Goal: Check status

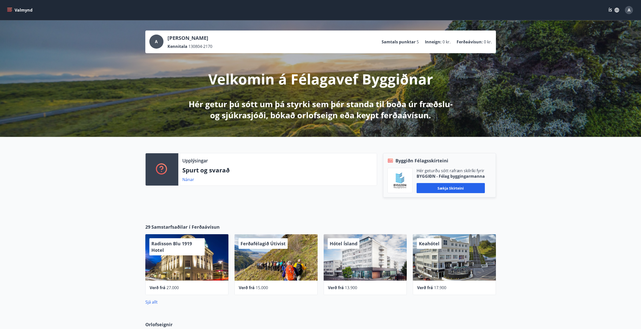
click at [9, 10] on icon "menu" at bounding box center [10, 10] width 6 height 1
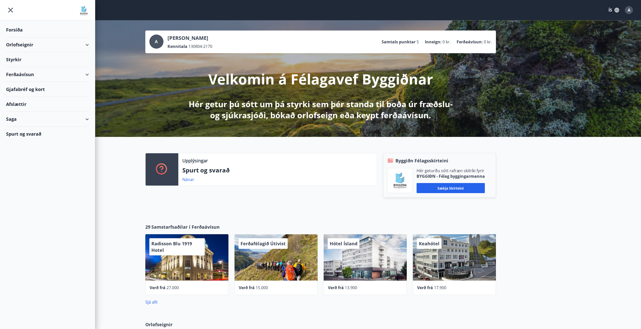
click at [15, 121] on div "Saga" at bounding box center [47, 119] width 83 height 15
click at [21, 174] on div "Inneign" at bounding box center [47, 174] width 75 height 11
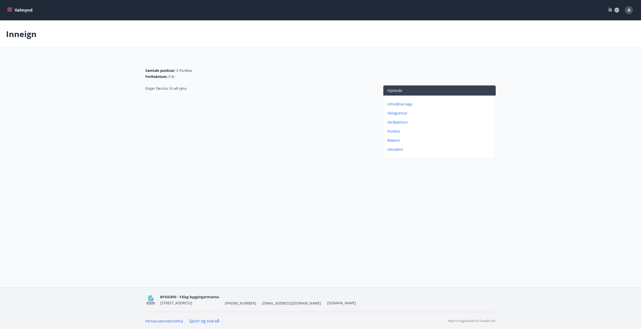
click at [9, 12] on icon "menu" at bounding box center [9, 10] width 5 height 5
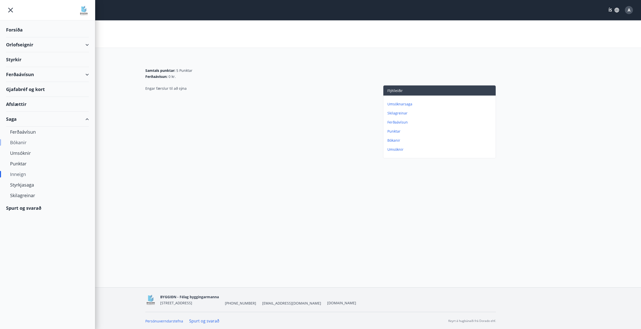
click at [21, 141] on div "Bókanir" at bounding box center [47, 142] width 75 height 11
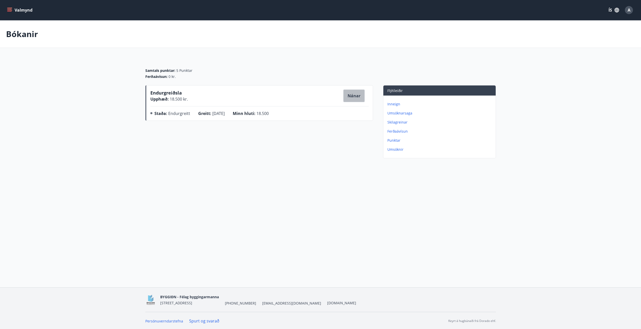
click at [357, 96] on button "Nánar" at bounding box center [353, 95] width 21 height 13
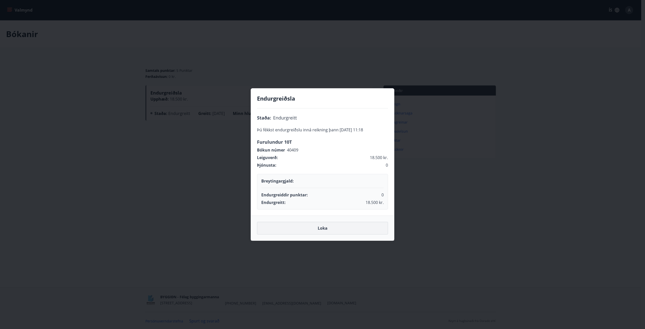
click at [349, 225] on button "Loka" at bounding box center [322, 228] width 131 height 13
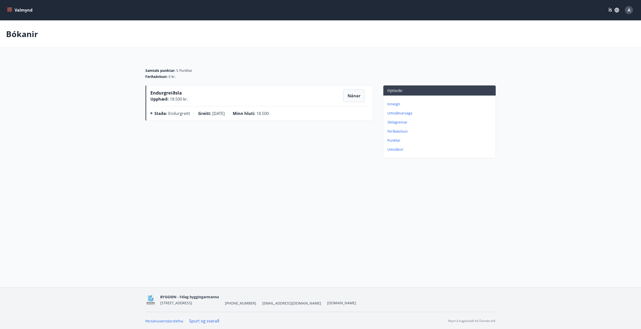
click at [10, 14] on button "Valmynd" at bounding box center [20, 10] width 28 height 9
